Goal: Transaction & Acquisition: Download file/media

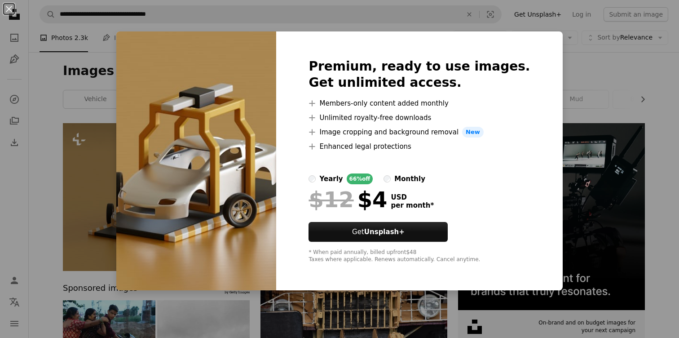
scroll to position [99, 0]
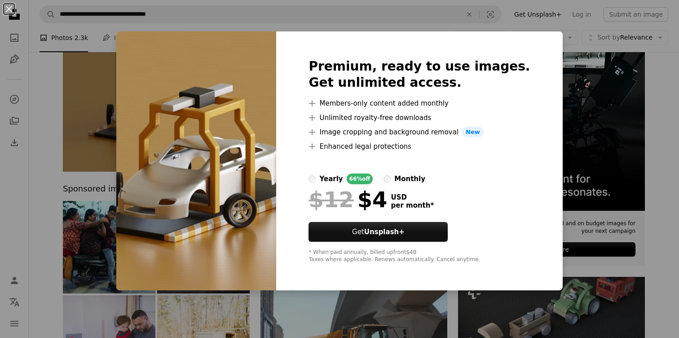
click at [626, 48] on div "An X shape Premium, ready to use images. Get unlimited access. A plus sign Memb…" at bounding box center [339, 169] width 679 height 338
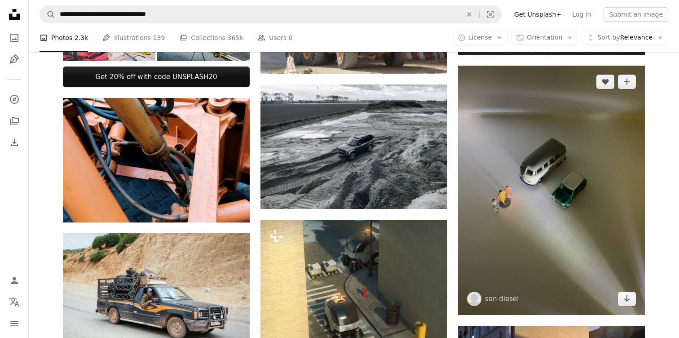
scroll to position [441, 0]
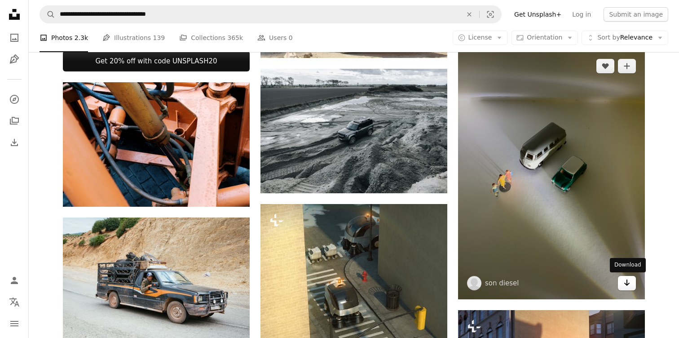
click at [627, 284] on icon "Download" at bounding box center [627, 282] width 6 height 6
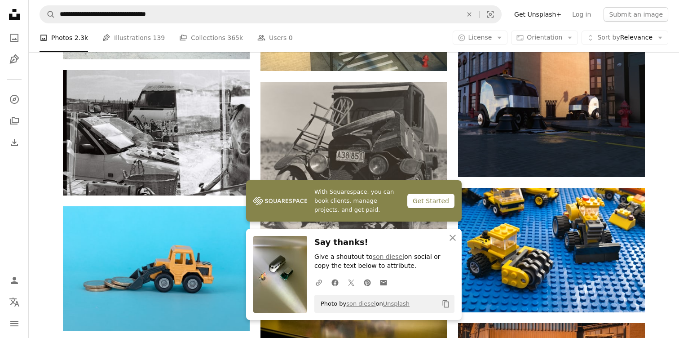
scroll to position [728, 0]
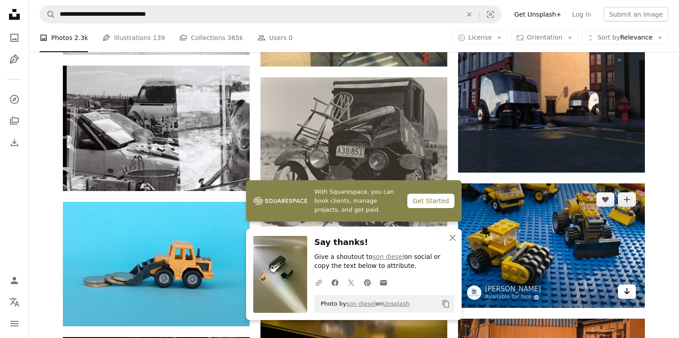
click at [629, 293] on icon "Arrow pointing down" at bounding box center [626, 291] width 7 height 11
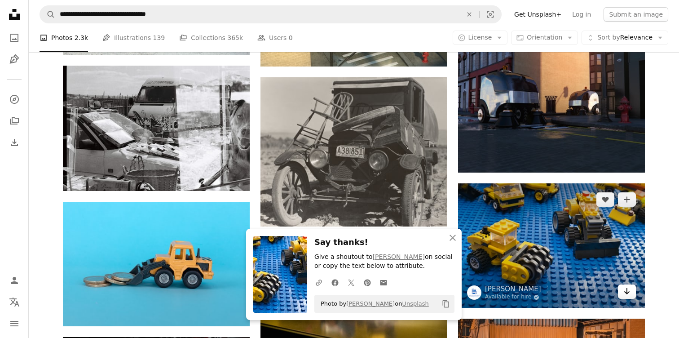
click at [628, 294] on icon "Arrow pointing down" at bounding box center [626, 291] width 7 height 11
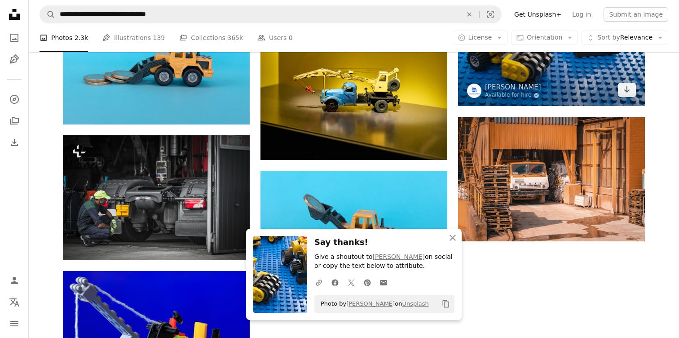
scroll to position [945, 0]
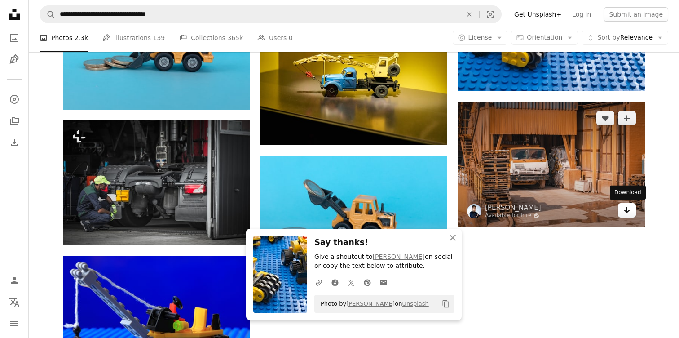
click at [629, 215] on icon "Arrow pointing down" at bounding box center [626, 209] width 7 height 11
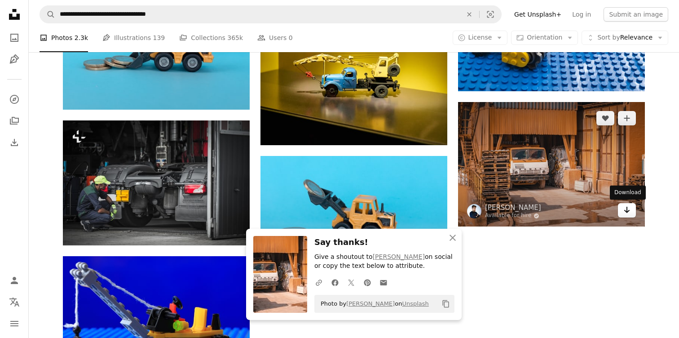
click at [628, 212] on icon "Arrow pointing down" at bounding box center [626, 209] width 7 height 11
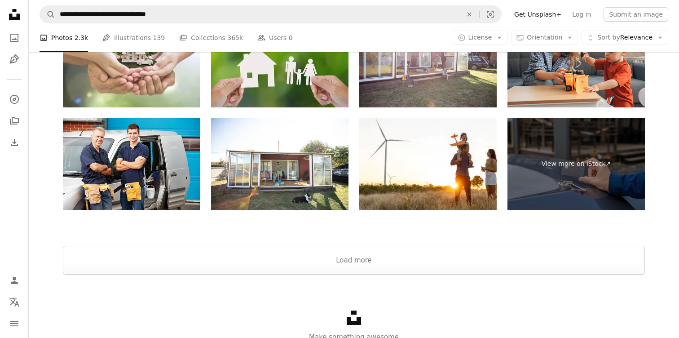
scroll to position [1400, 0]
